Goal: Book appointment/travel/reservation

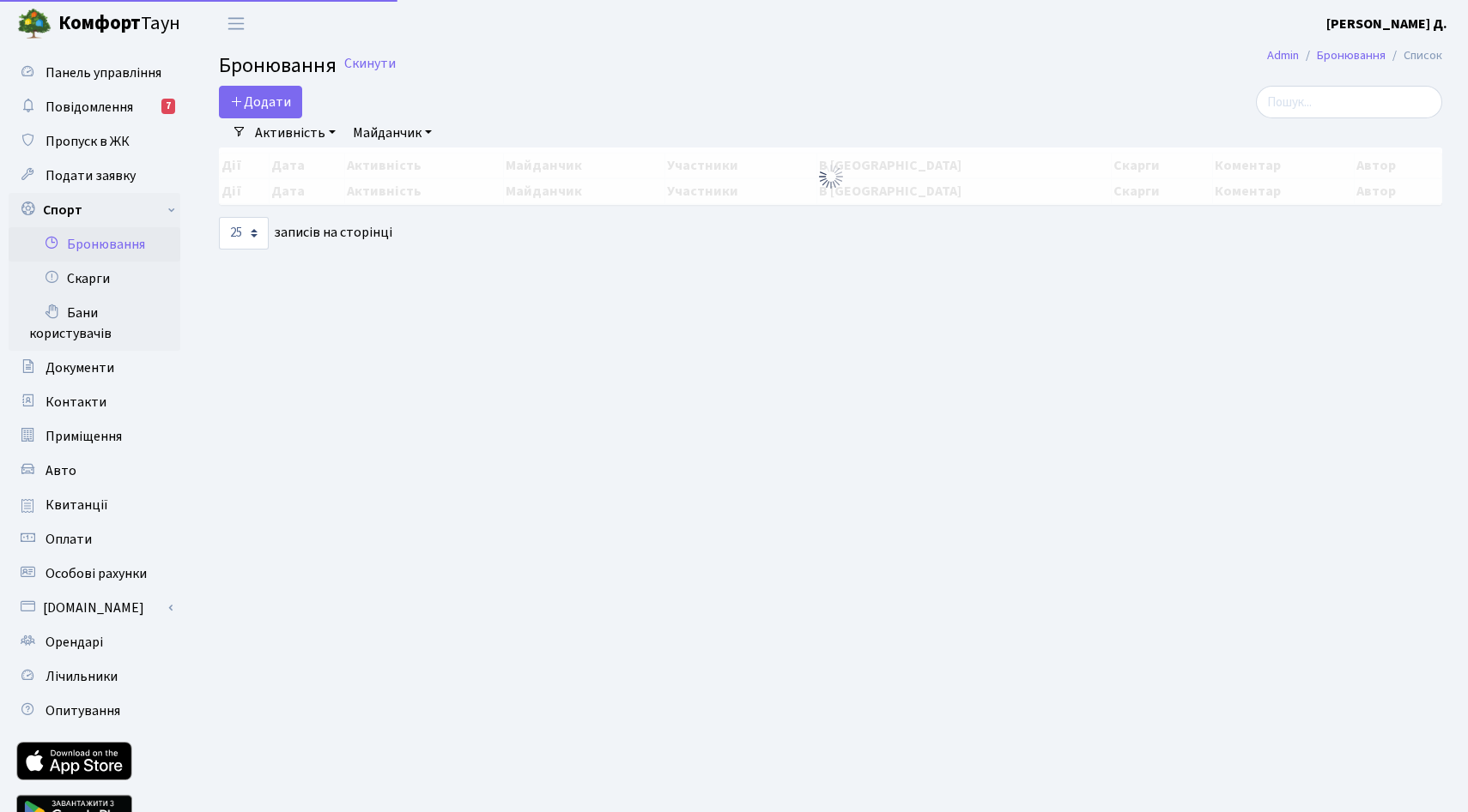
select select "25"
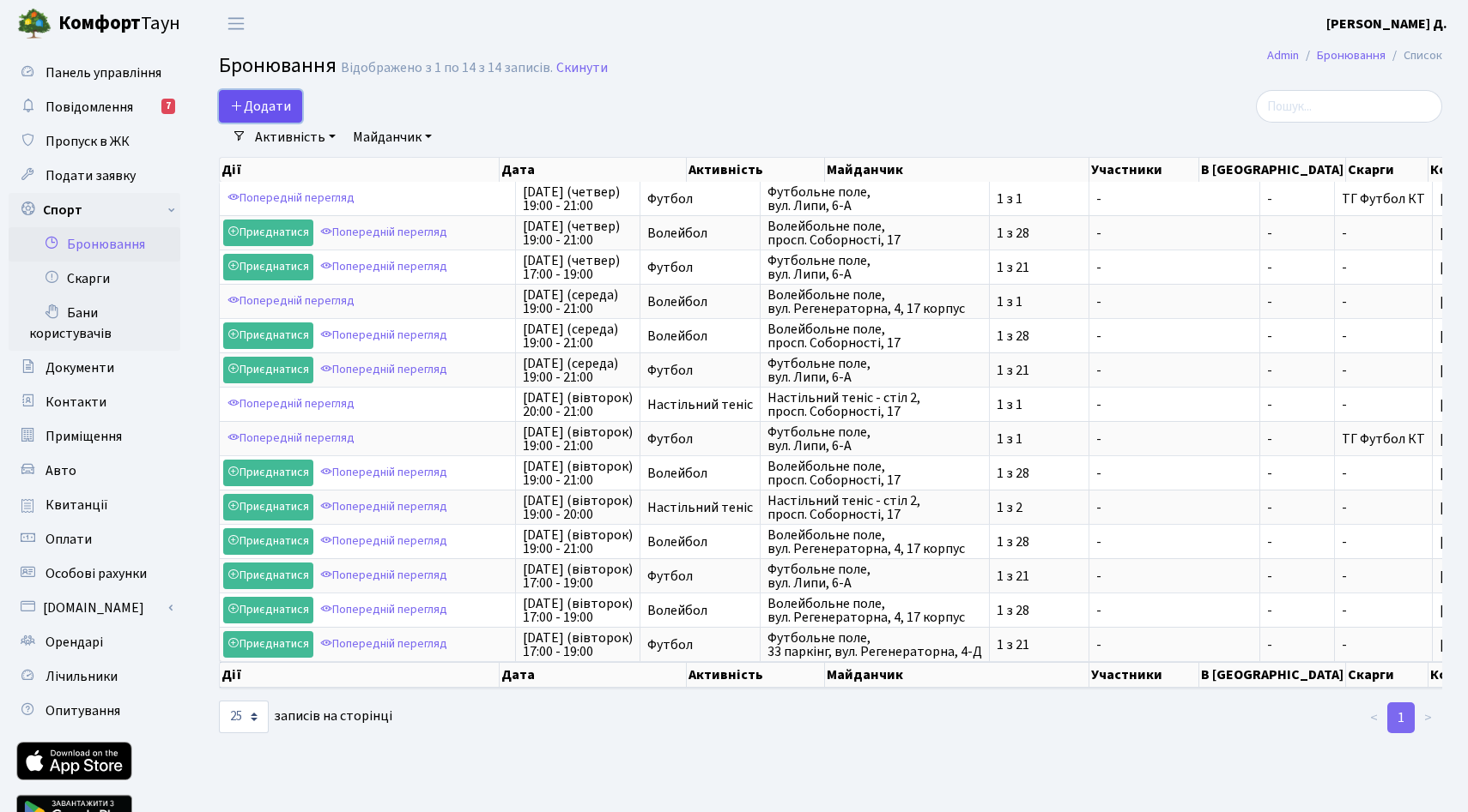
click at [302, 112] on button "Додати" at bounding box center [260, 106] width 83 height 33
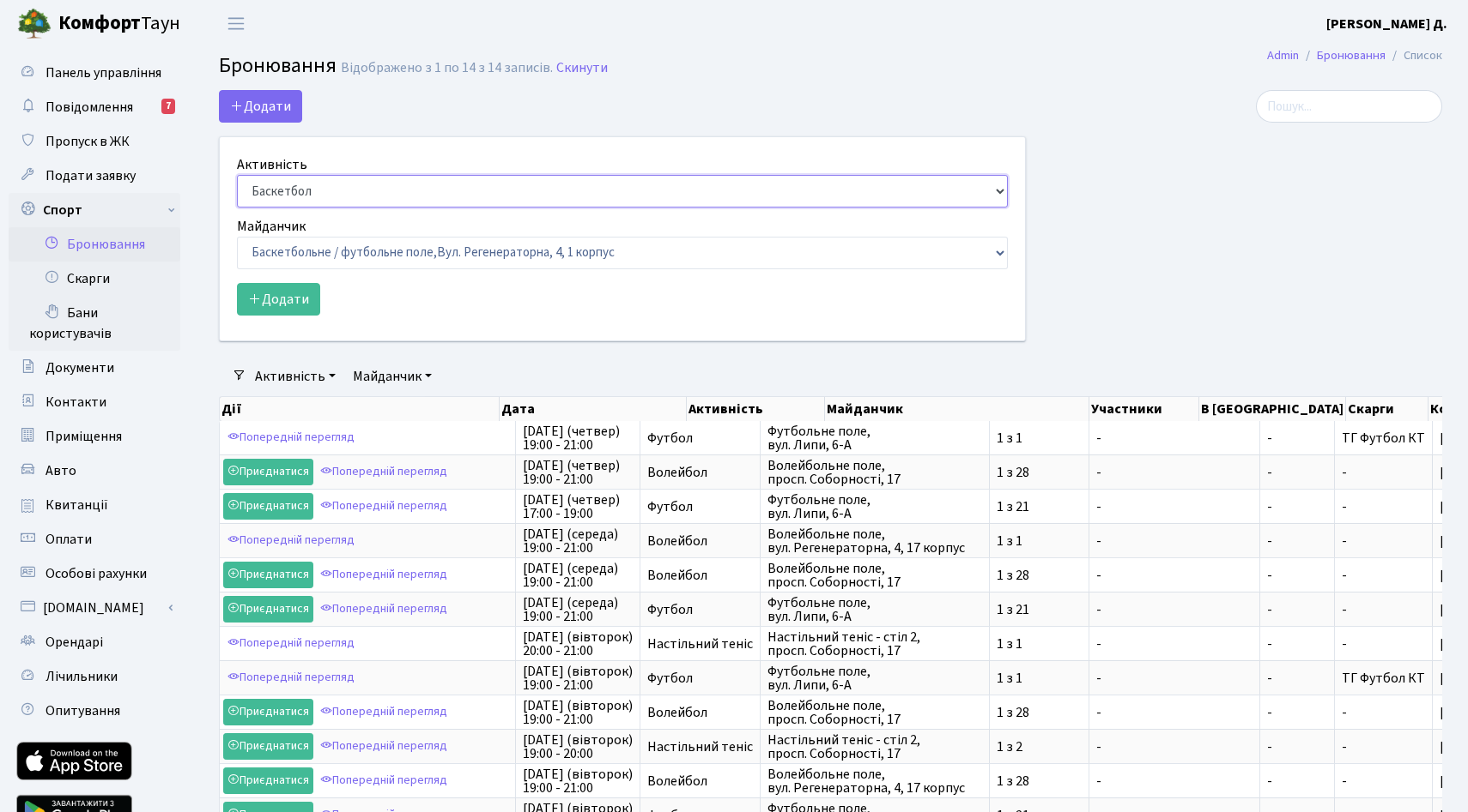
click at [321, 207] on select "Баскетбол Волейбол Йога Катання на роликах Настільний теніс [PERSON_NAME] Фітнес" at bounding box center [622, 191] width 771 height 33
select select "1"
click at [241, 206] on select "Баскетбол Волейбол Йога Катання на роликах Настільний теніс [PERSON_NAME] Фітнес" at bounding box center [622, 191] width 771 height 33
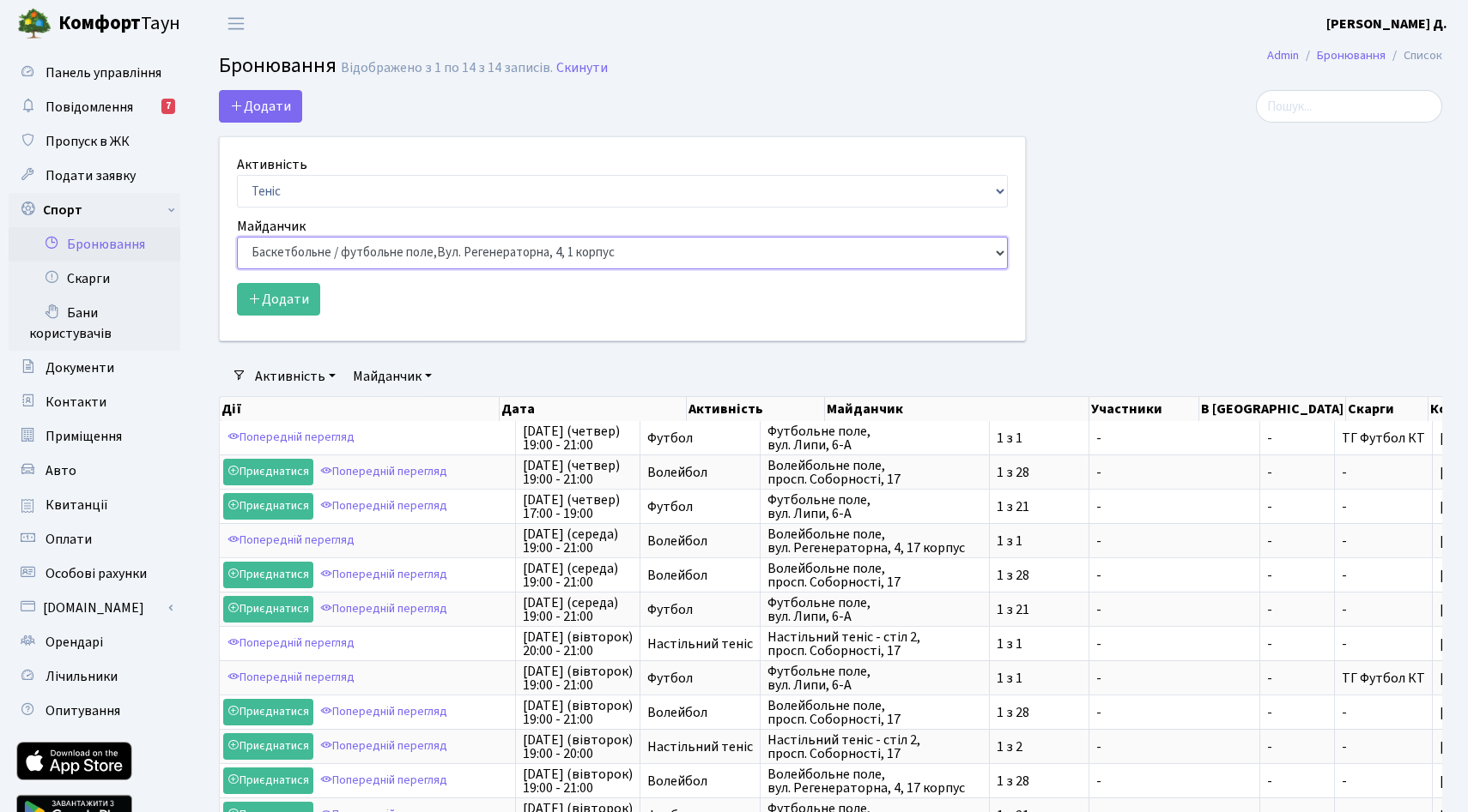
click at [314, 269] on select "Баскетбольне / футбольне поле, [GEOGRAPHIC_DATA]. [STREET_ADDRESS]. [STREET_ADD…" at bounding box center [622, 252] width 771 height 33
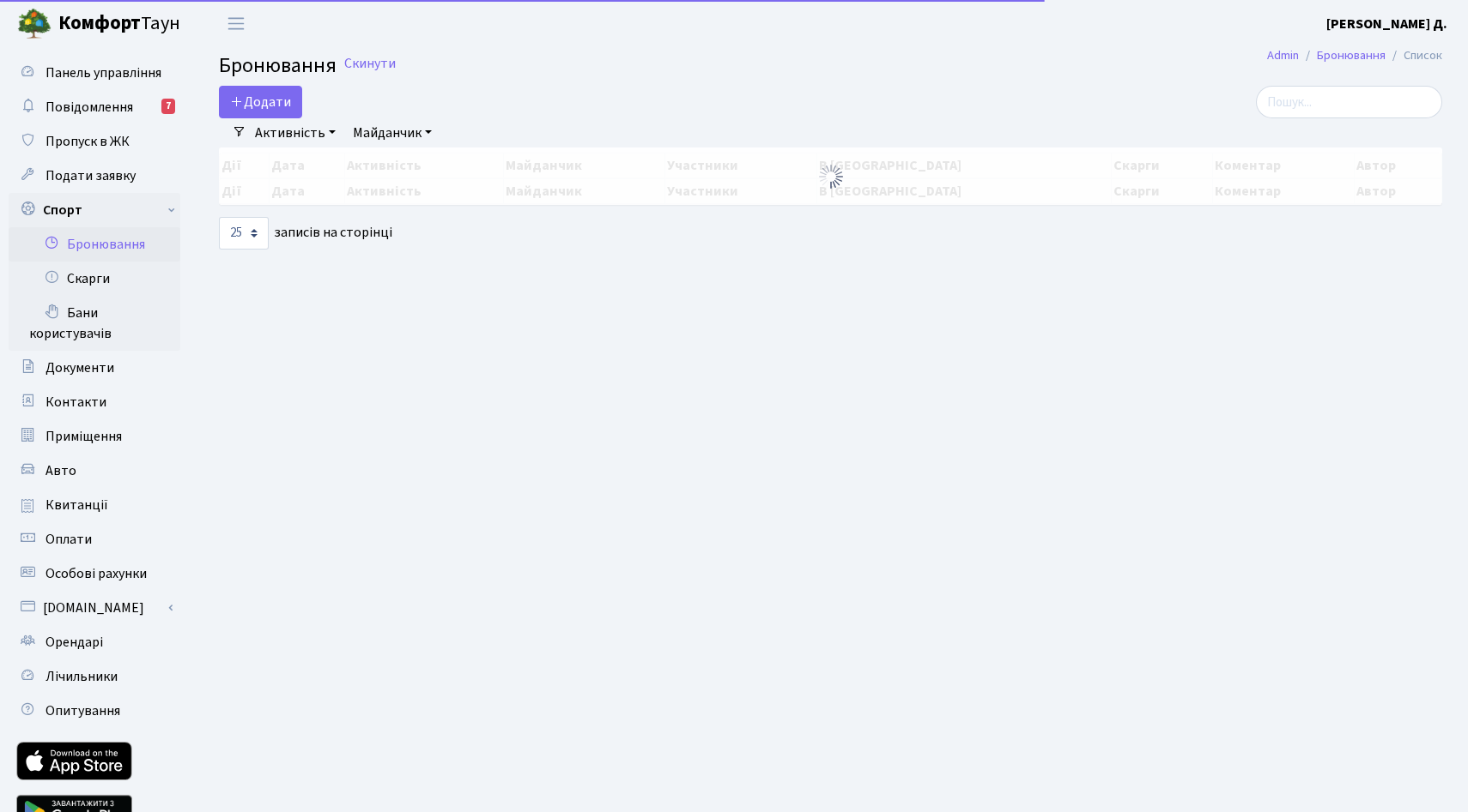
select select "25"
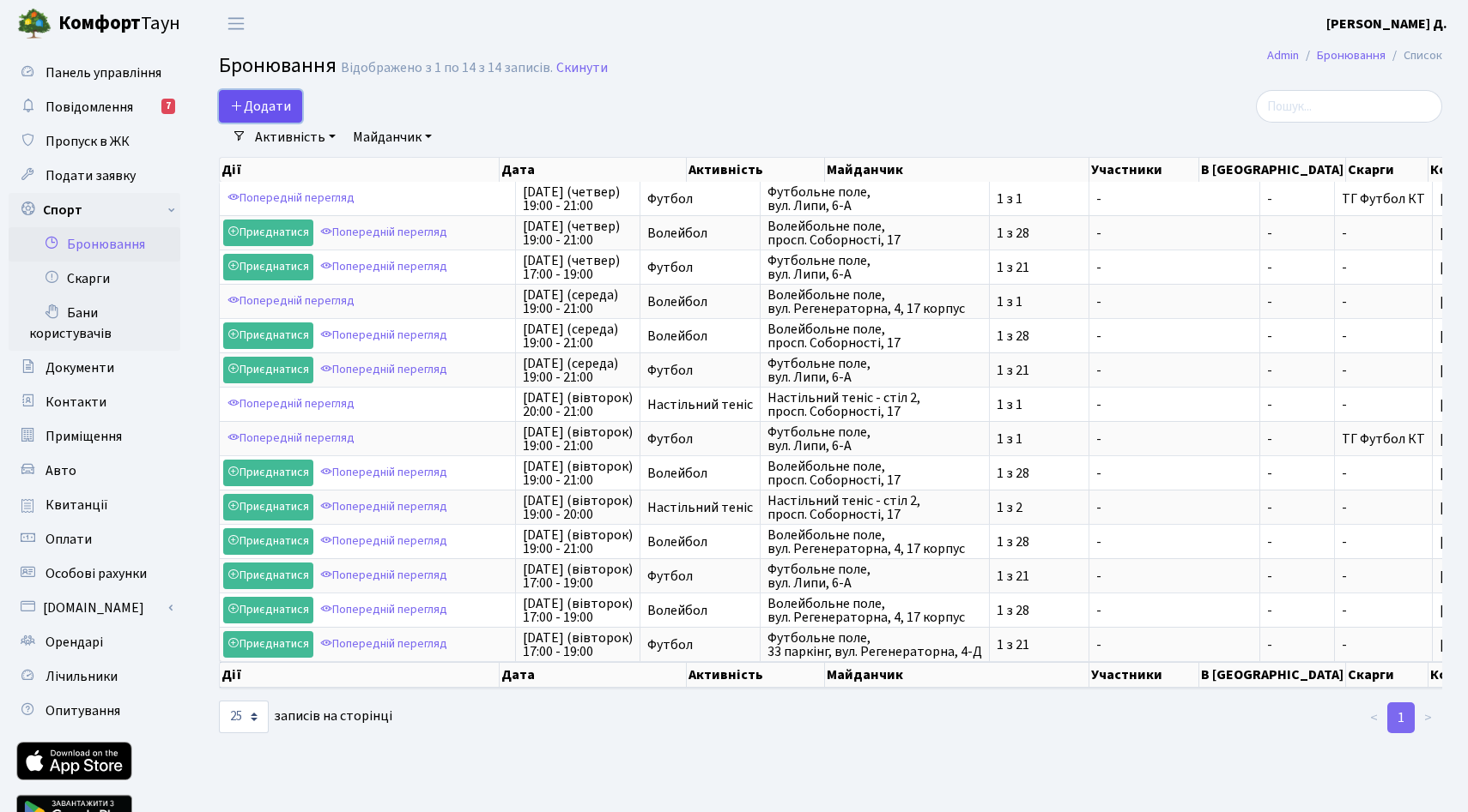
click at [297, 115] on button "Додати" at bounding box center [260, 106] width 83 height 33
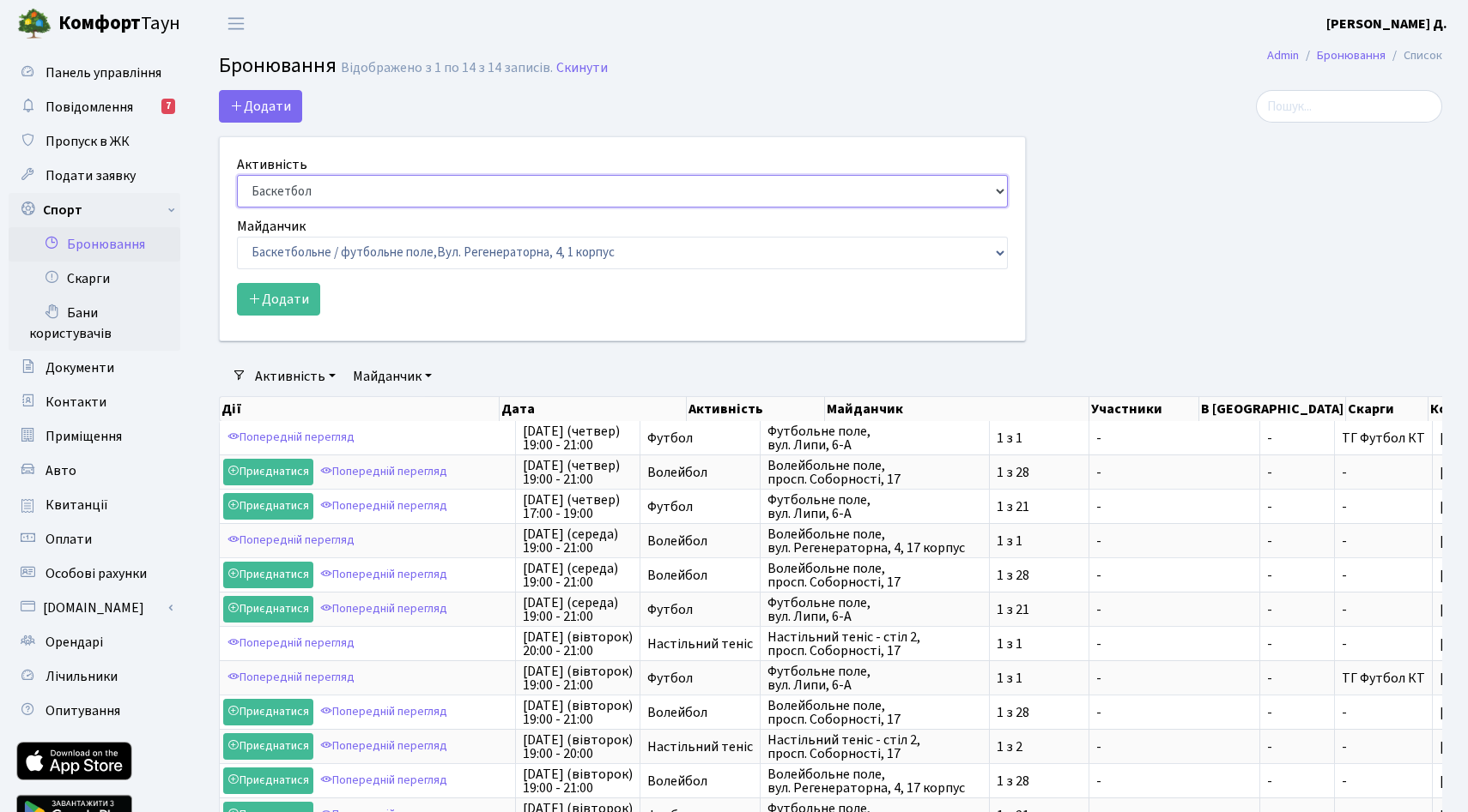
click at [385, 207] on select "Баскетбол Волейбол Йога Катання на роликах Настільний теніс [PERSON_NAME] Фітнес" at bounding box center [622, 191] width 771 height 33
select select "1"
click at [241, 206] on select "Баскетбол Волейбол Йога Катання на роликах Настільний теніс [PERSON_NAME] Фітнес" at bounding box center [622, 191] width 771 height 33
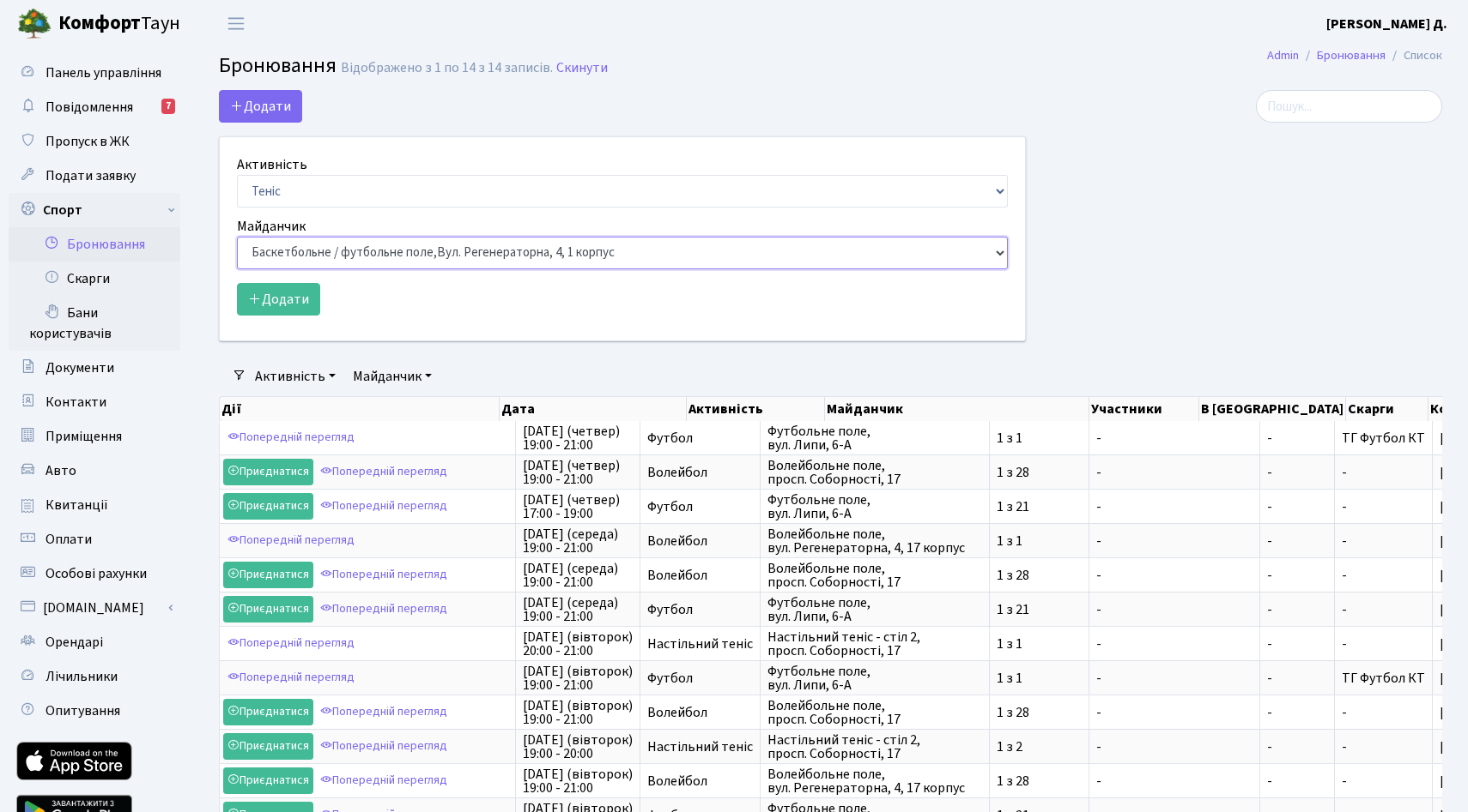
click at [339, 269] on select "Баскетбольне / футбольне поле, [GEOGRAPHIC_DATA]. [STREET_ADDRESS]. [STREET_ADD…" at bounding box center [622, 252] width 771 height 33
